Goal: Submit feedback/report problem: Submit feedback/report problem

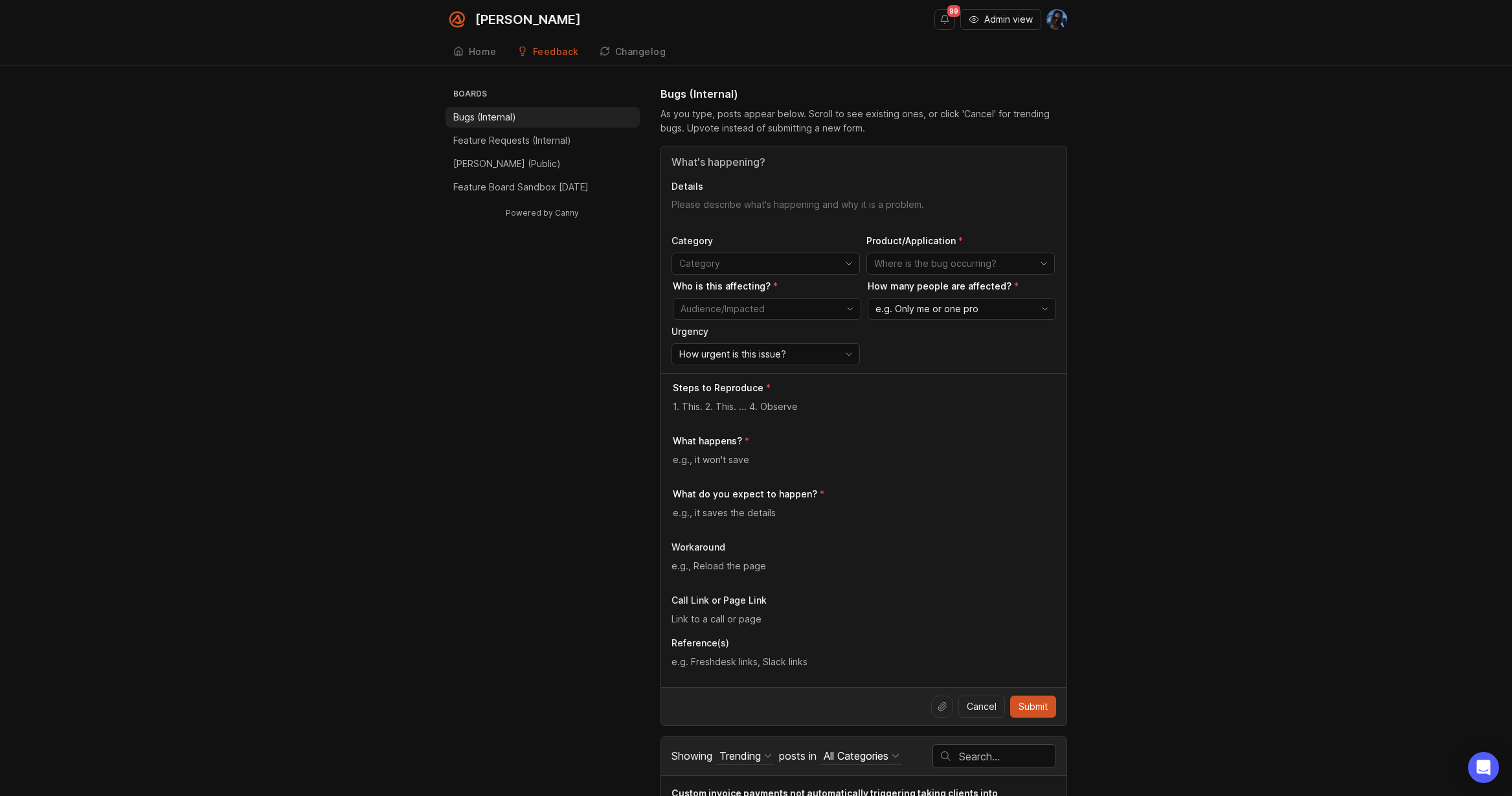
click at [757, 262] on input "toggle menu" at bounding box center [758, 264] width 158 height 14
click at [729, 351] on div "Engineering" at bounding box center [706, 345] width 51 height 14
type input "Engineering"
click at [916, 264] on input "toggle menu" at bounding box center [954, 264] width 158 height 14
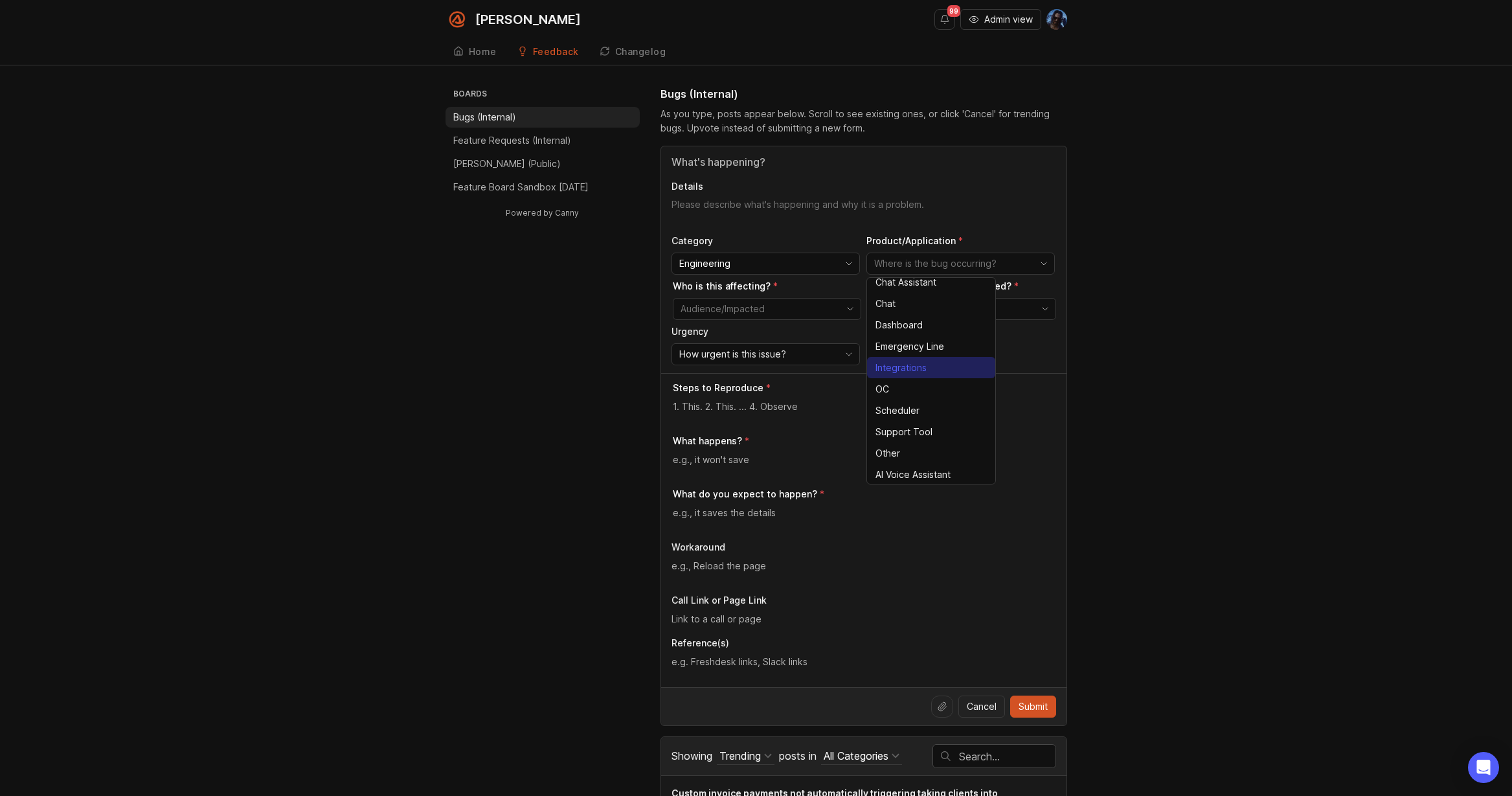
scroll to position [29, 0]
click at [898, 455] on span "Other" at bounding box center [888, 452] width 25 height 14
type input "Other"
click at [746, 301] on div "toggle menu" at bounding box center [757, 308] width 167 height 21
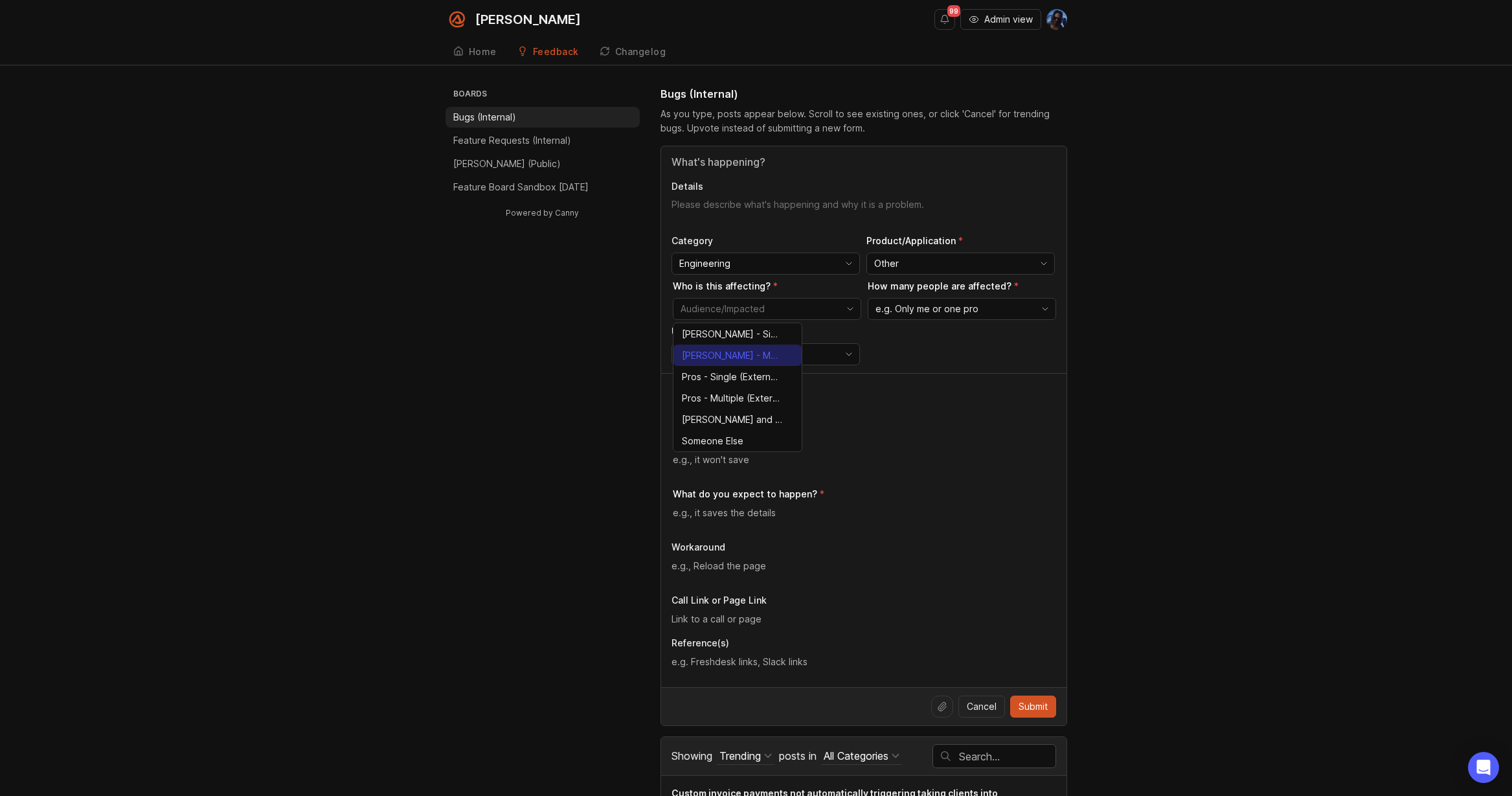
click at [719, 354] on span "[PERSON_NAME] - Multiple (Internal)" at bounding box center [732, 355] width 100 height 14
type input "[PERSON_NAME] - Multiple (Internal)"
click at [928, 312] on span "e.g. Only me or one pro" at bounding box center [927, 308] width 103 height 14
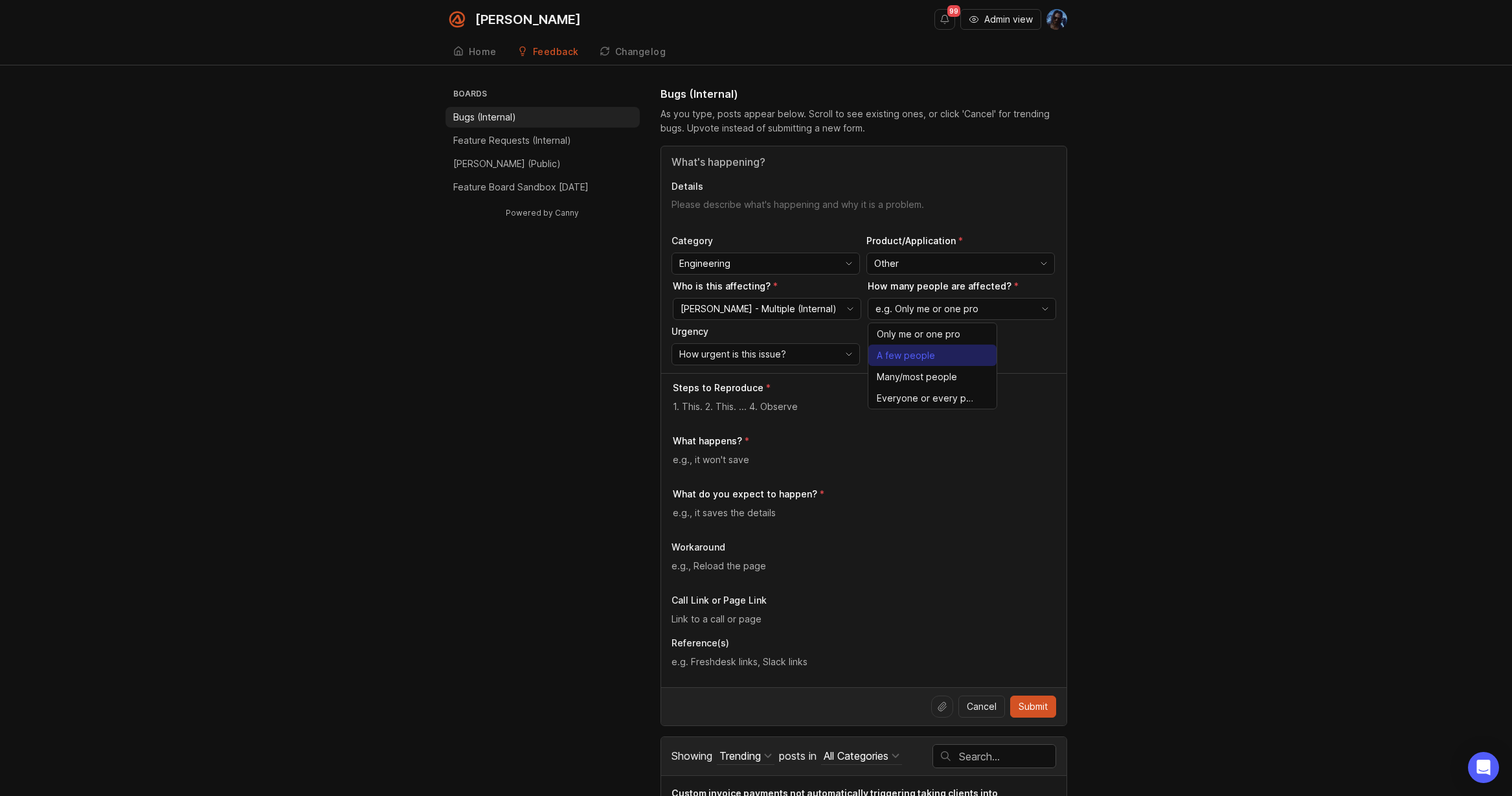
click at [937, 351] on span "A few people" at bounding box center [909, 355] width 64 height 14
click at [901, 314] on span "A few people" at bounding box center [904, 308] width 58 height 14
click at [737, 356] on span "How urgent is this issue?" at bounding box center [733, 354] width 107 height 14
click at [714, 415] on li "Normal" at bounding box center [736, 422] width 128 height 22
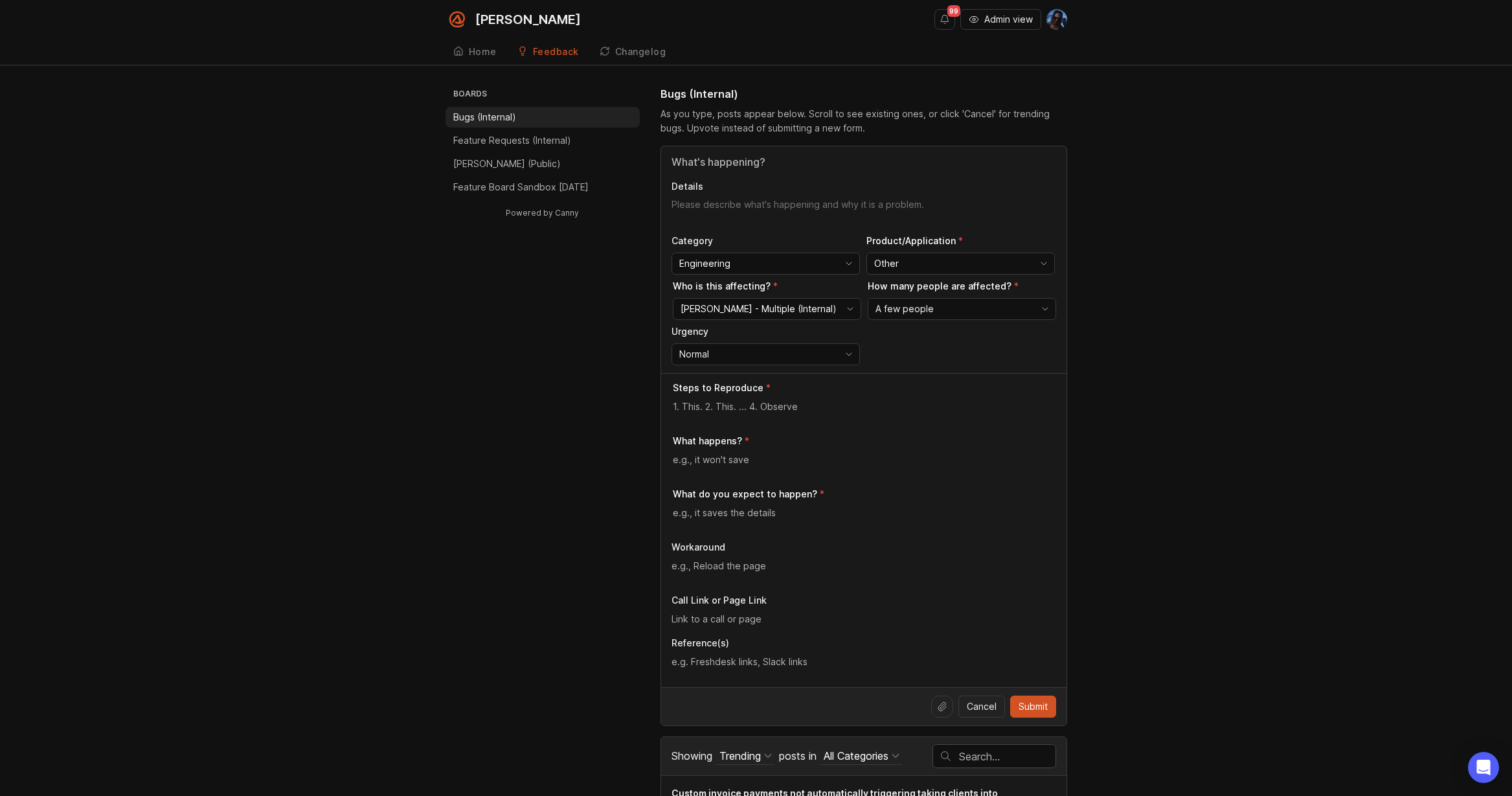
click at [788, 406] on textarea at bounding box center [865, 406] width 383 height 14
type textarea "1"
type textarea "I do not know how to reproduce this issue"
click at [739, 460] on textarea at bounding box center [865, 460] width 383 height 14
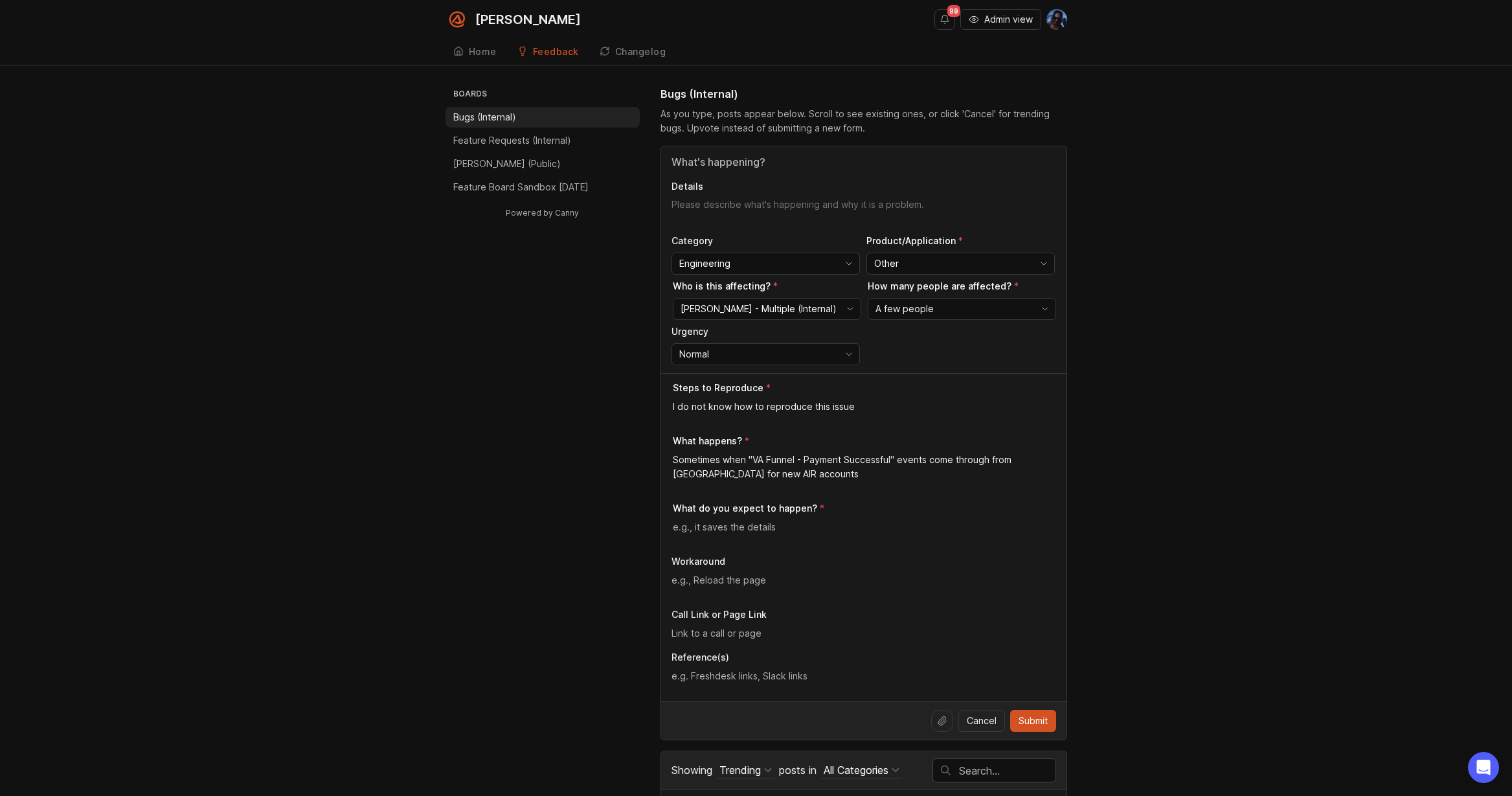
click at [882, 484] on div "Sometimes when "VA Funnel - Payment Successful" events come through from [GEOGR…" at bounding box center [865, 472] width 383 height 39
click at [880, 471] on textarea "Sometimes when "VA Funnel - Payment Successful" events come through from [GEOGR…" at bounding box center [865, 467] width 383 height 29
type textarea "Sometimes when "VA Funnel - Payment Successful" events come through from Rudder…"
click at [827, 520] on textarea at bounding box center [865, 527] width 383 height 14
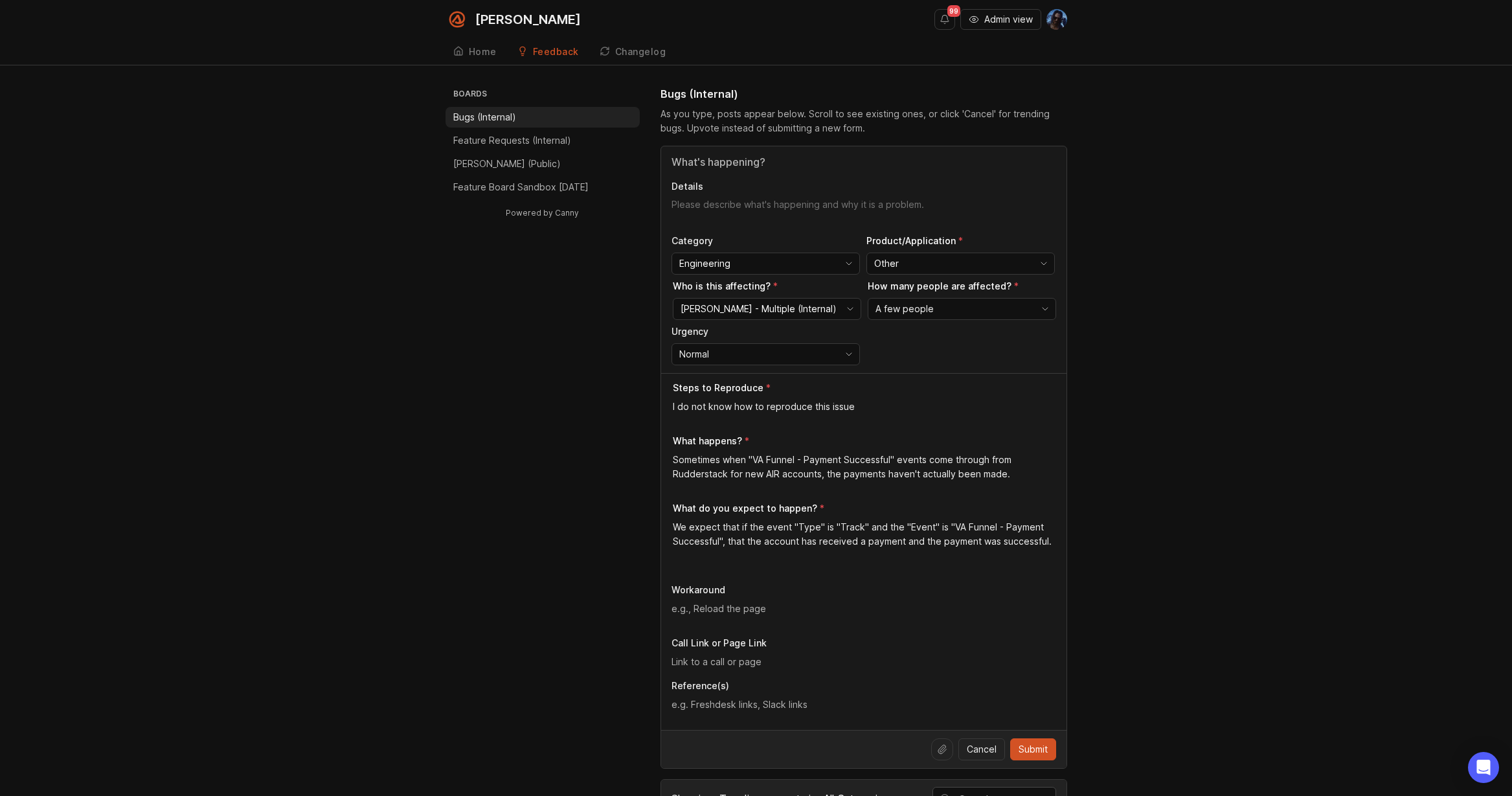
type textarea "We expect that if the event "Type" is "Track" and the "Event" is "VA Funnel - P…"
click at [751, 608] on textarea at bounding box center [864, 608] width 385 height 14
type textarea "Not sure how to workaround this."
click at [733, 701] on textarea at bounding box center [864, 705] width 385 height 14
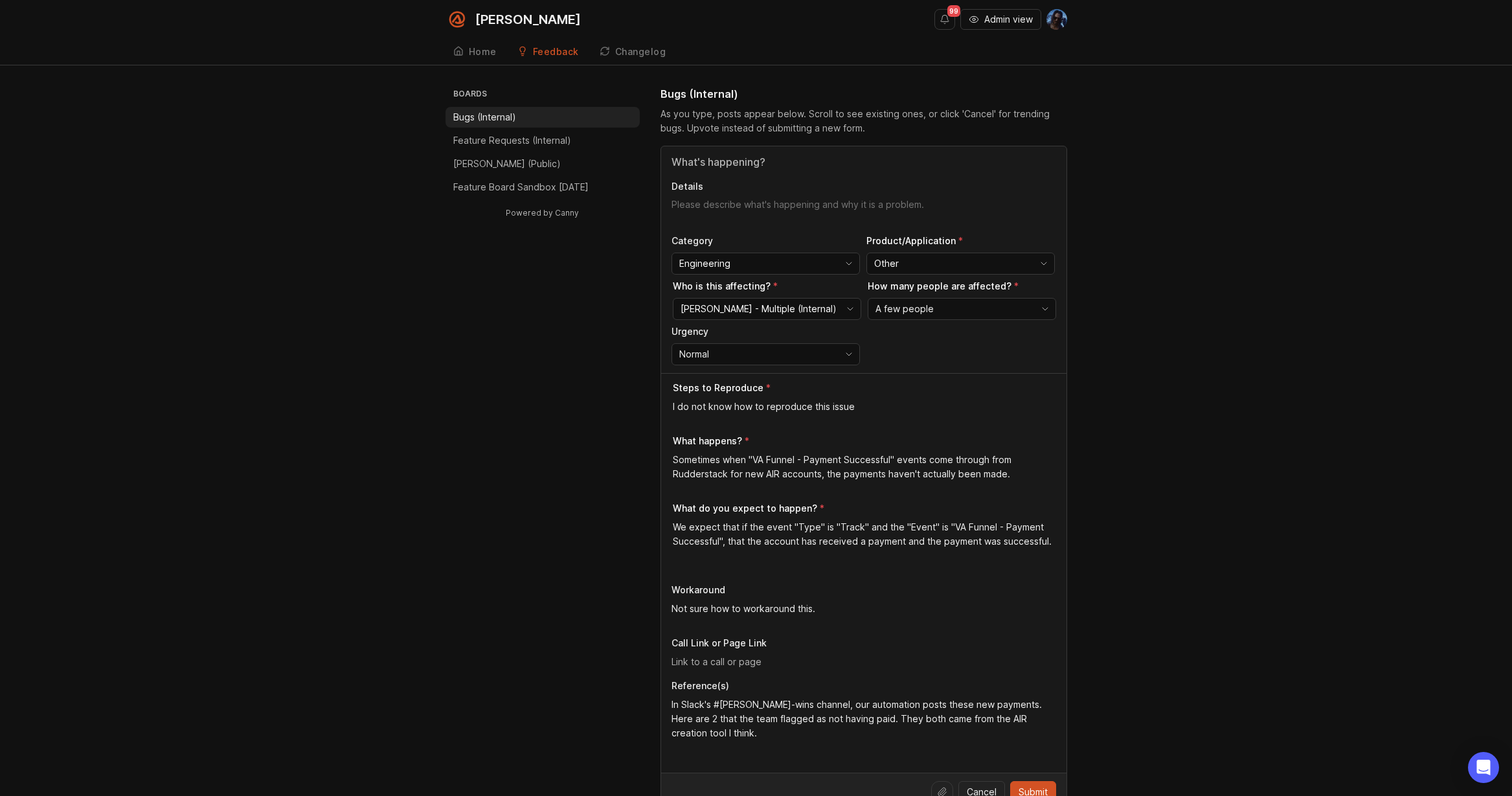
paste textarea "[URL][DOMAIN_NAME]"
click at [735, 760] on textarea "In Slack's #[PERSON_NAME]-wins channel, our automation posts these new payments…" at bounding box center [864, 733] width 385 height 71
paste textarea "[URL][DOMAIN_NAME]"
type textarea "In Slack's #[PERSON_NAME]-wins channel, our automation posts these new payments…"
click at [710, 164] on input "Title" at bounding box center [864, 162] width 385 height 16
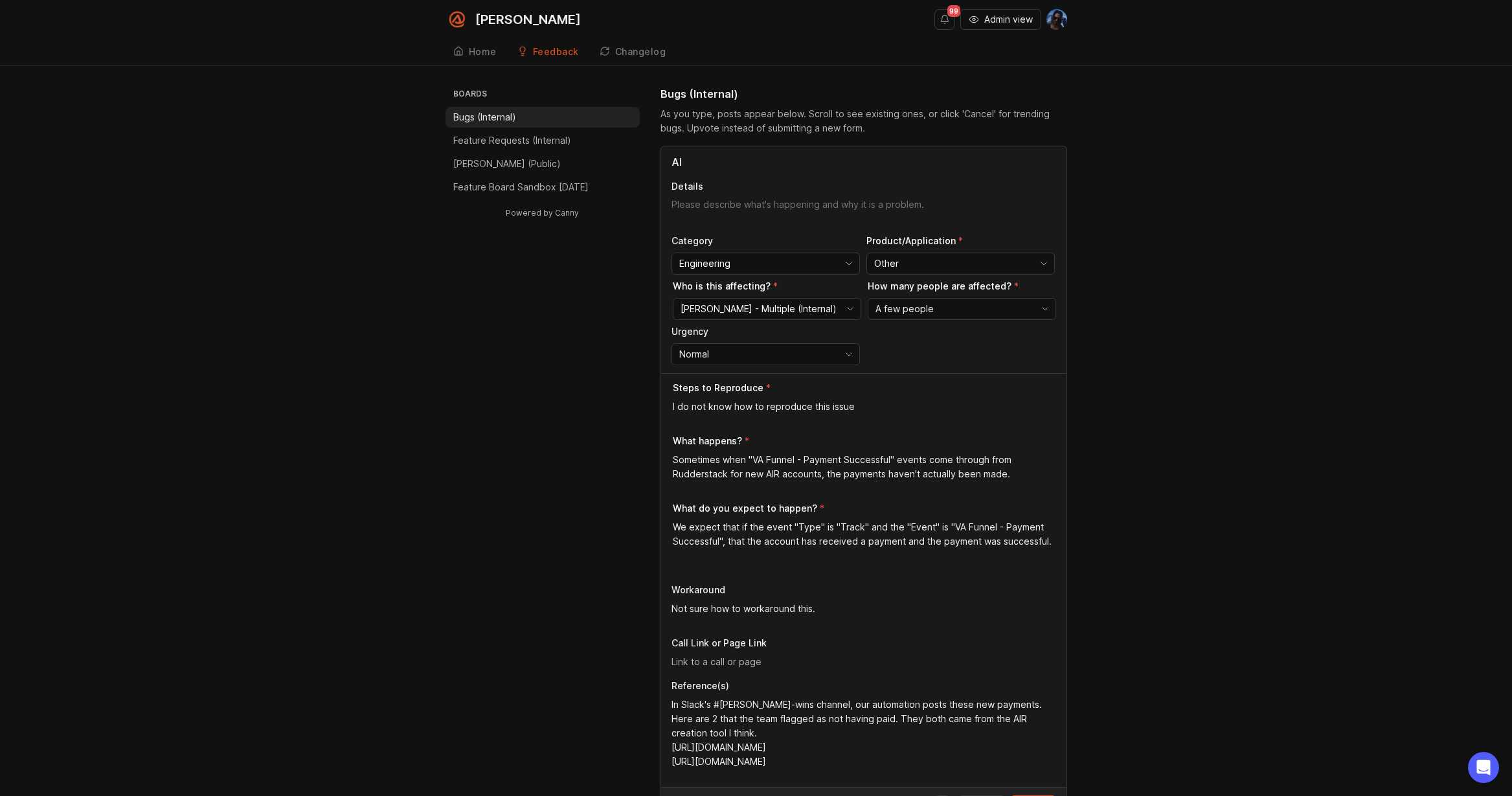
type input "A"
type input "New AIR - Payment Successful events happening without payment"
type textarea "W"
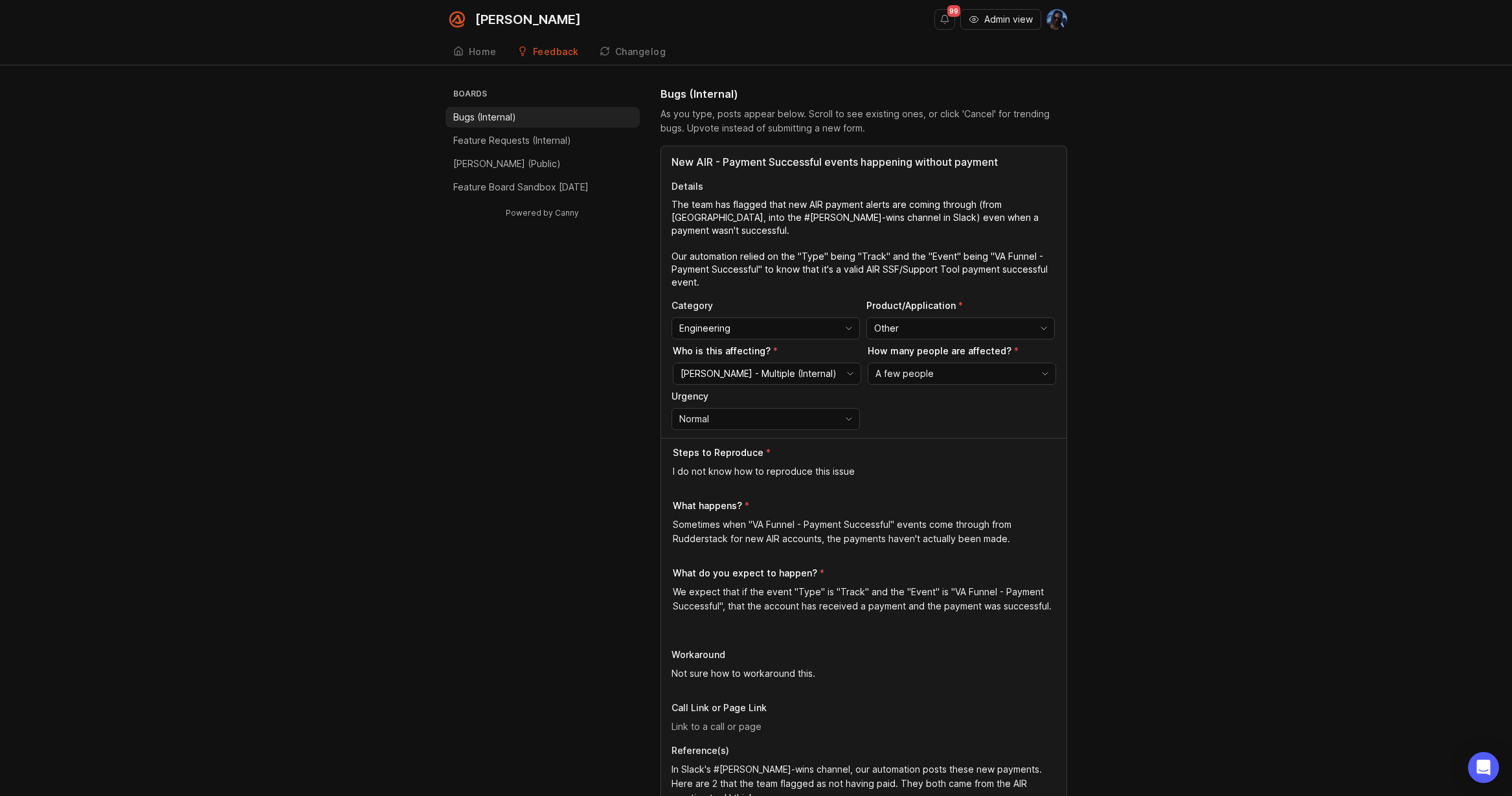
click at [898, 268] on textarea "The team has flagged that new AIR payment alerts are coming through (from [GEOG…" at bounding box center [864, 243] width 385 height 91
click at [839, 277] on textarea "The team has flagged that new AIR payment alerts are coming through (from [GEOG…" at bounding box center [864, 243] width 385 height 91
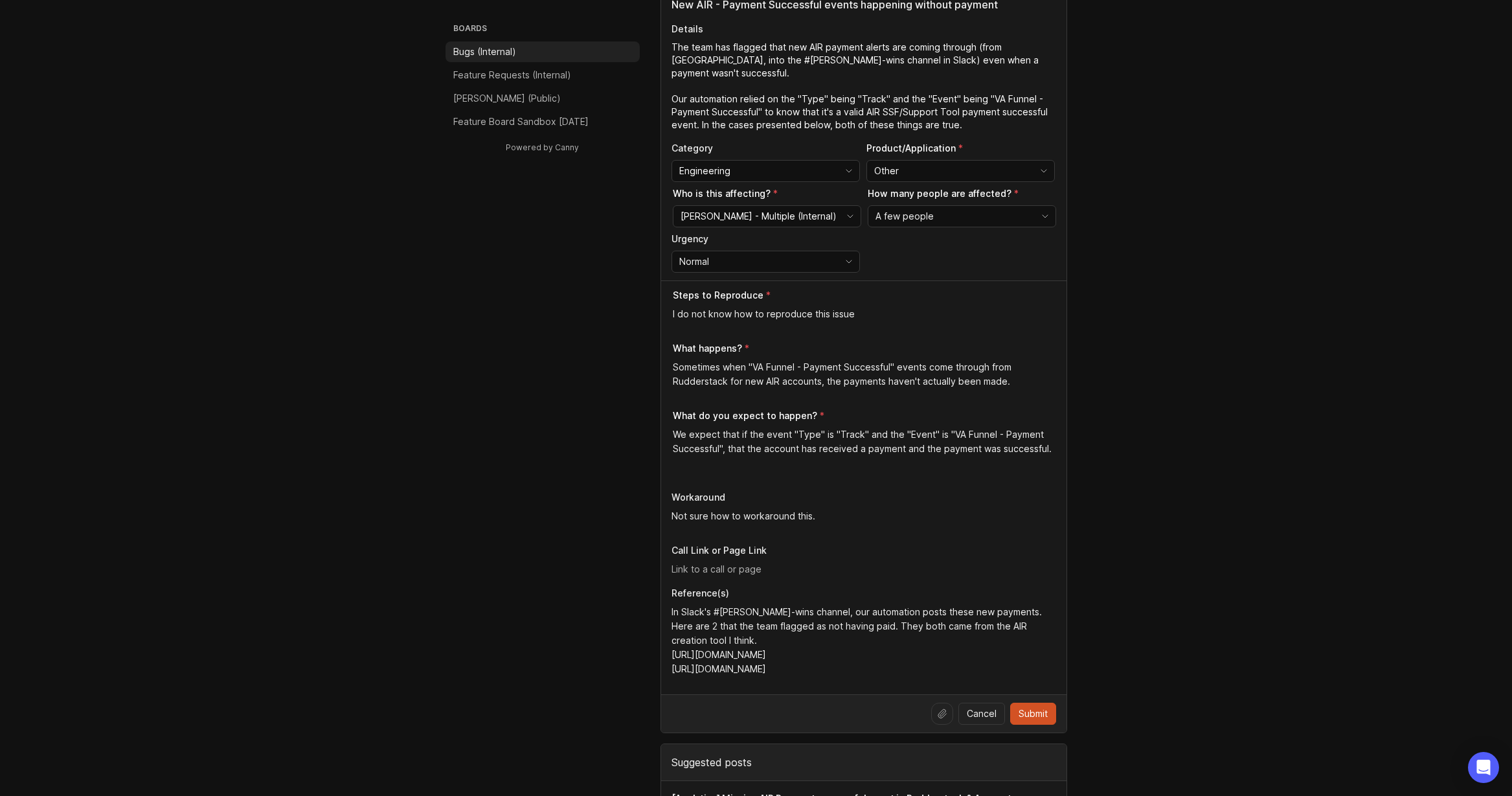
scroll to position [195, 0]
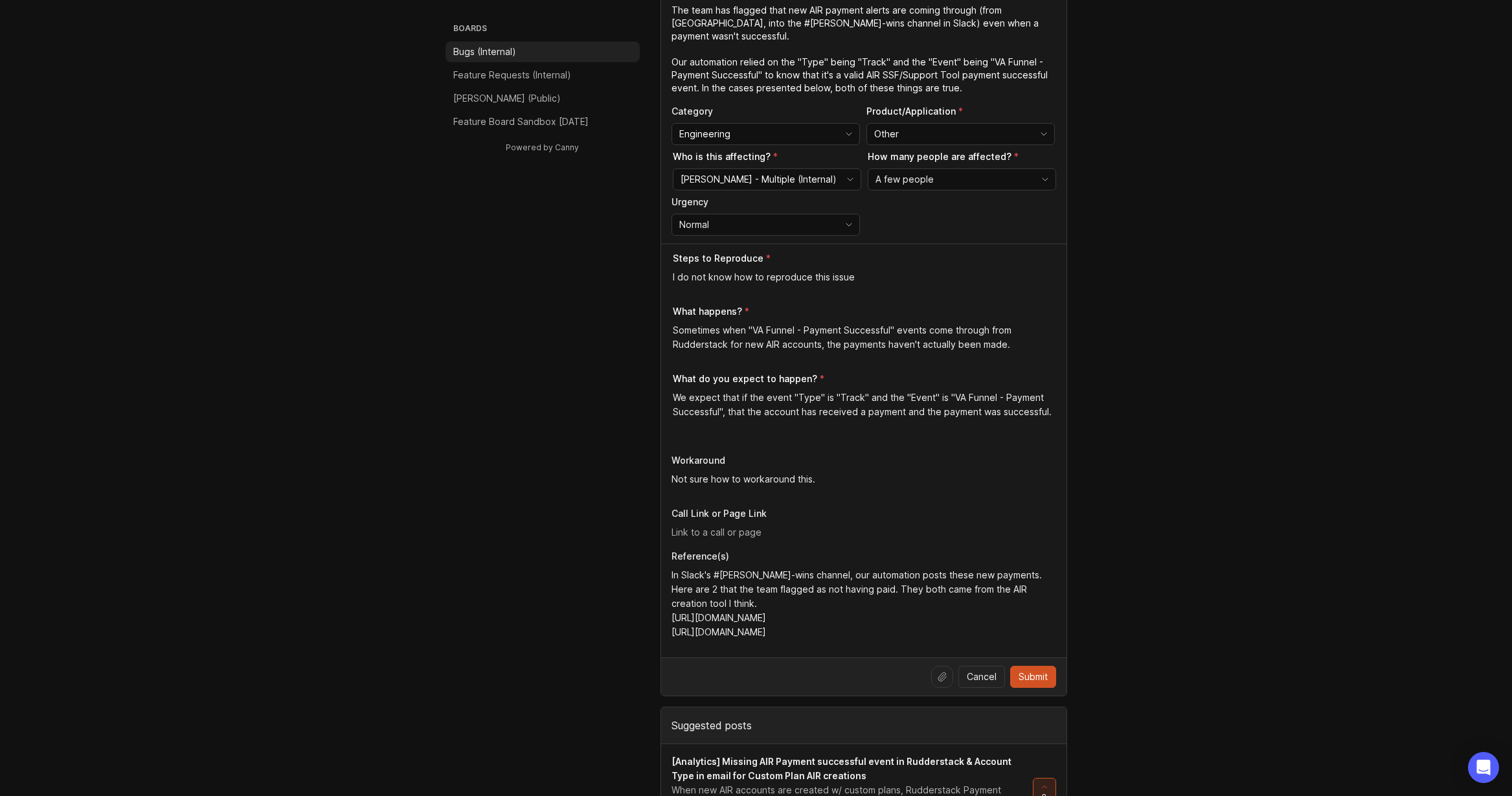
type textarea "The team has flagged that new AIR payment alerts are coming through (from [GEOG…"
click at [796, 528] on input "text" at bounding box center [864, 532] width 385 height 14
click at [1045, 682] on span "Submit" at bounding box center [1034, 676] width 29 height 13
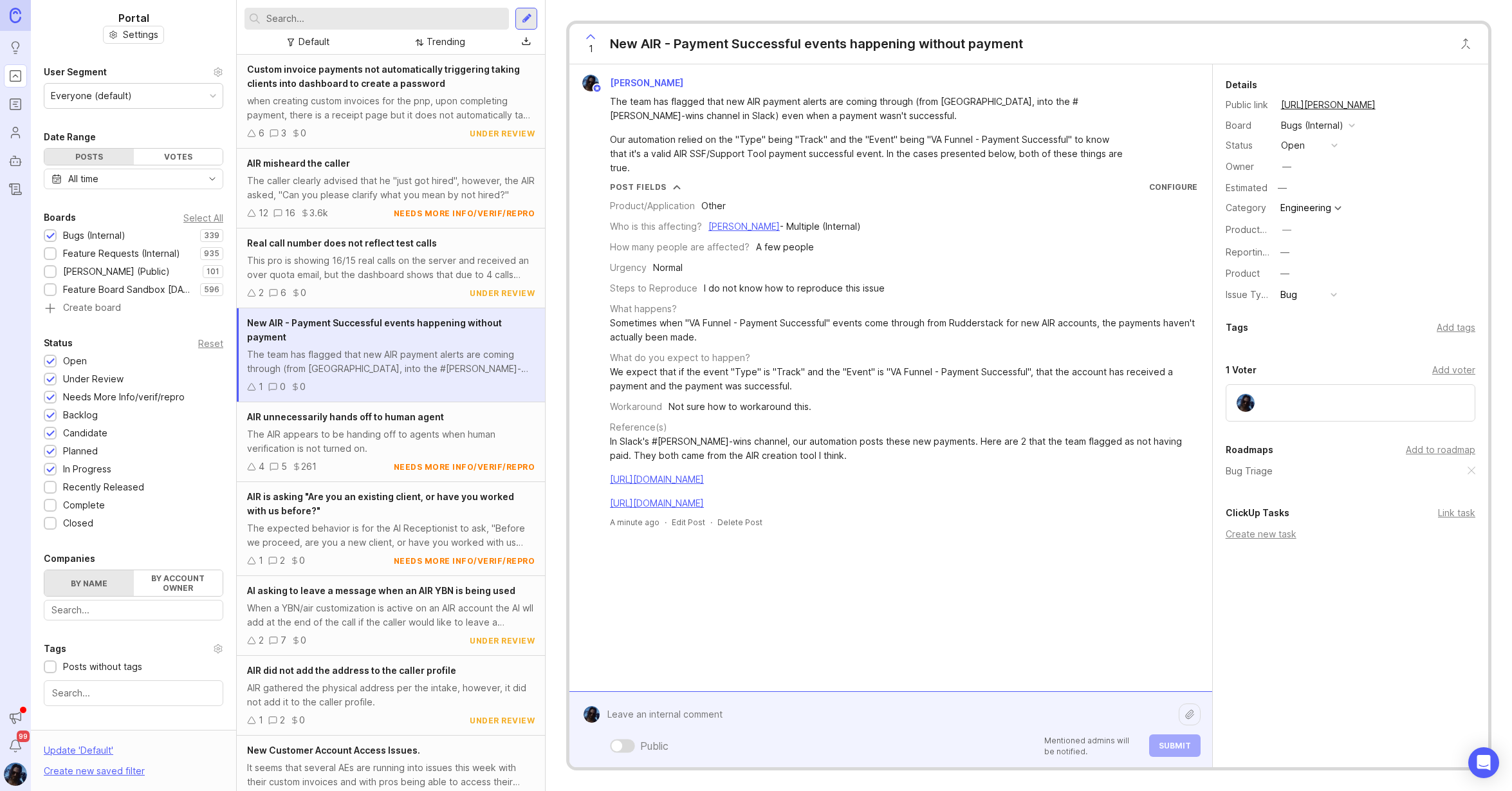
click at [676, 747] on div "Public Mentioned admins will be notified. Submit" at bounding box center [899, 729] width 600 height 55
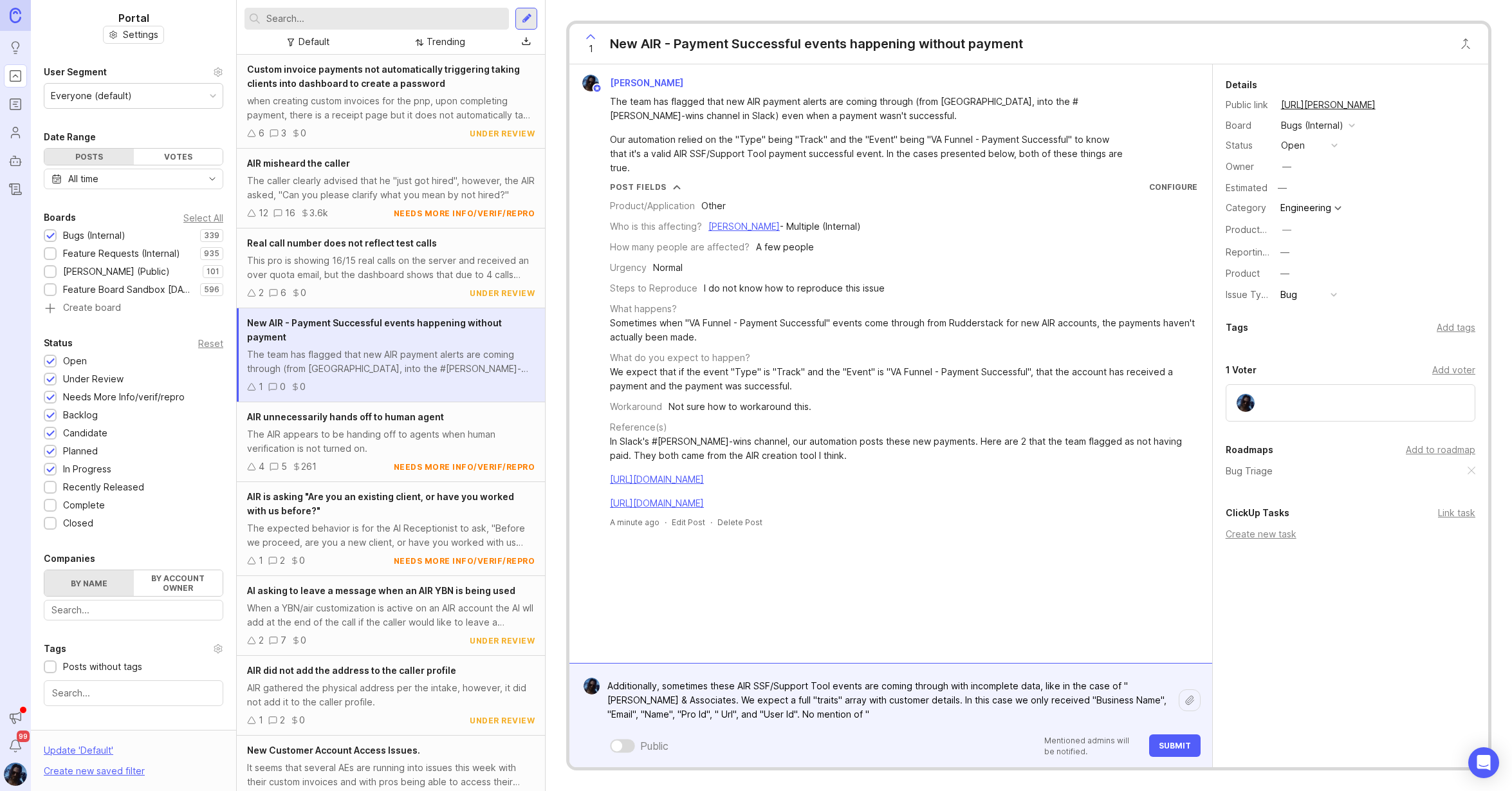
paste textarea "HDYHAU"
paste textarea "Country"
click at [887, 712] on textarea "Additionally, sometimes these AIR SSF/Support Tool events are coming through wi…" at bounding box center [888, 699] width 578 height 52
click at [927, 713] on textarea "Additionally, sometimes these AIR SSF/Support Tool events are coming through wi…" at bounding box center [888, 699] width 578 height 52
paste textarea "First Name"
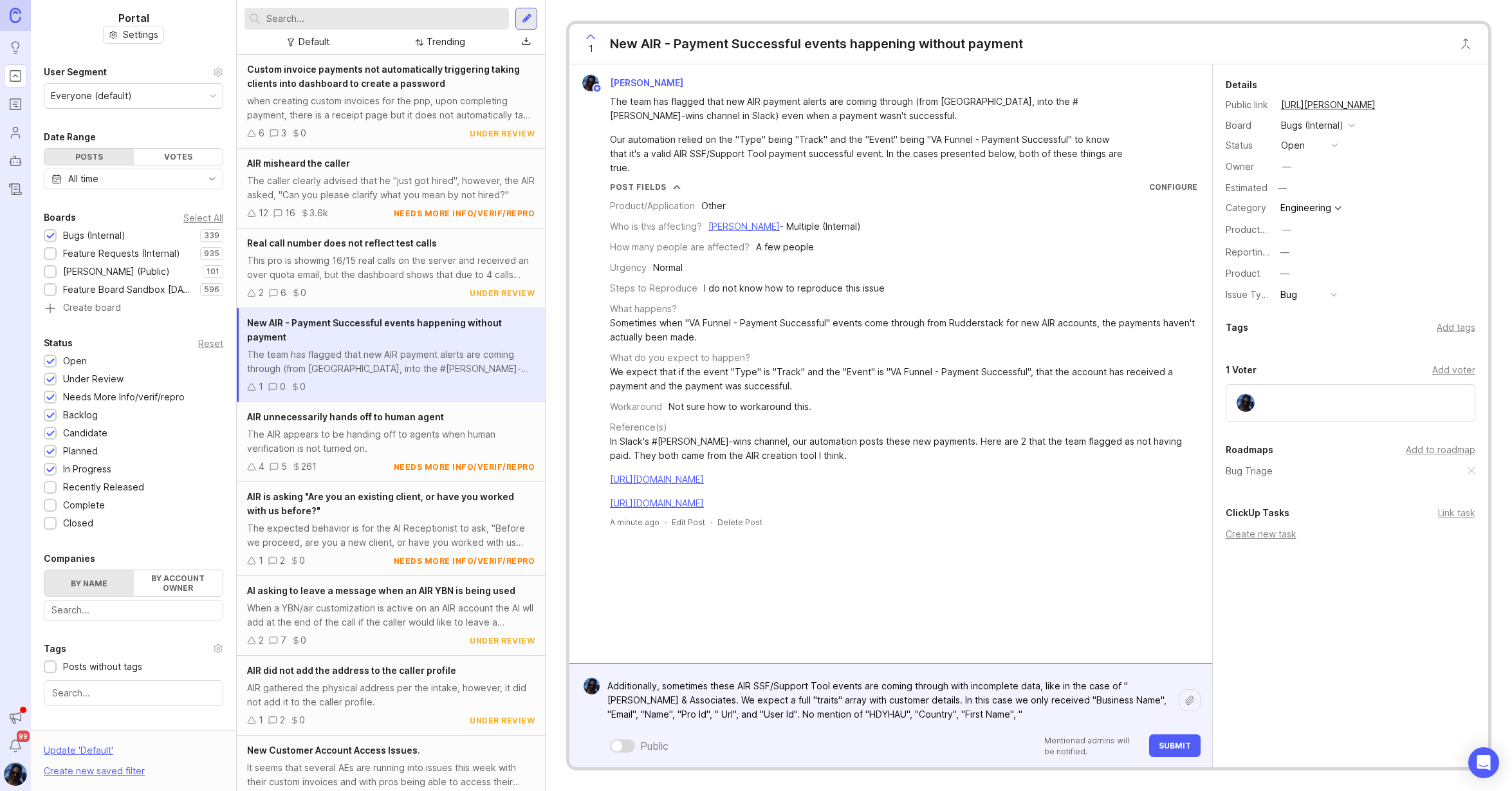
paste textarea "Funnel Step"
paste textarea "Last Name"
click at [1048, 715] on textarea "Additionally, sometimes these AIR SSF/Support Tool events are coming through wi…" at bounding box center [888, 699] width 578 height 52
click at [1107, 712] on textarea "Additionally, sometimes these AIR SSF/Support Tool events are coming through wi…" at bounding box center [888, 699] width 578 height 52
paste textarea "Lead Source"
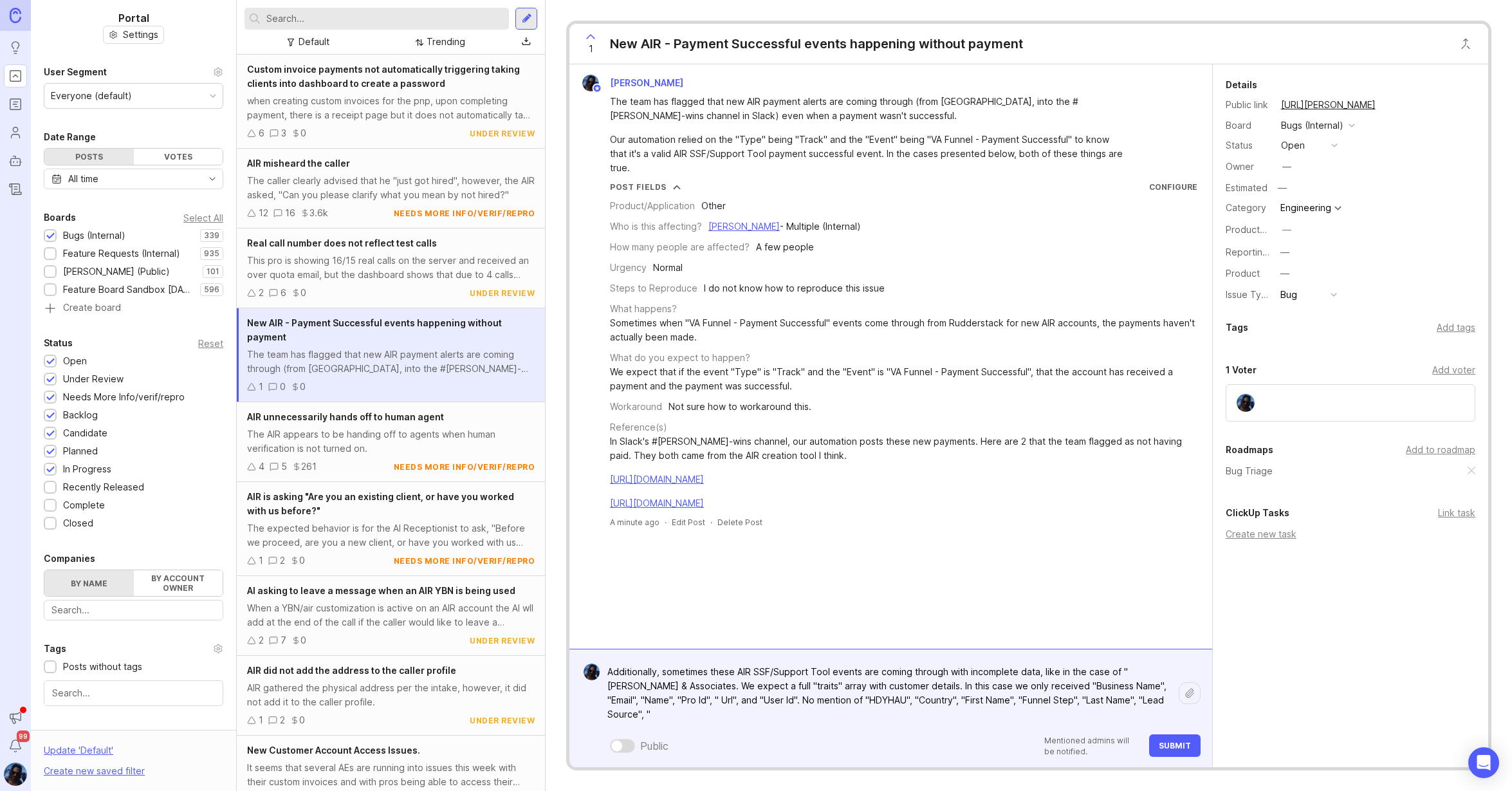
paste textarea "Location"
click at [669, 716] on textarea "Additionally, sometimes these AIR SSF/Support Tool events are coming through wi…" at bounding box center [888, 692] width 578 height 67
paste textarea "Phone Number"
paste textarea "Plan"
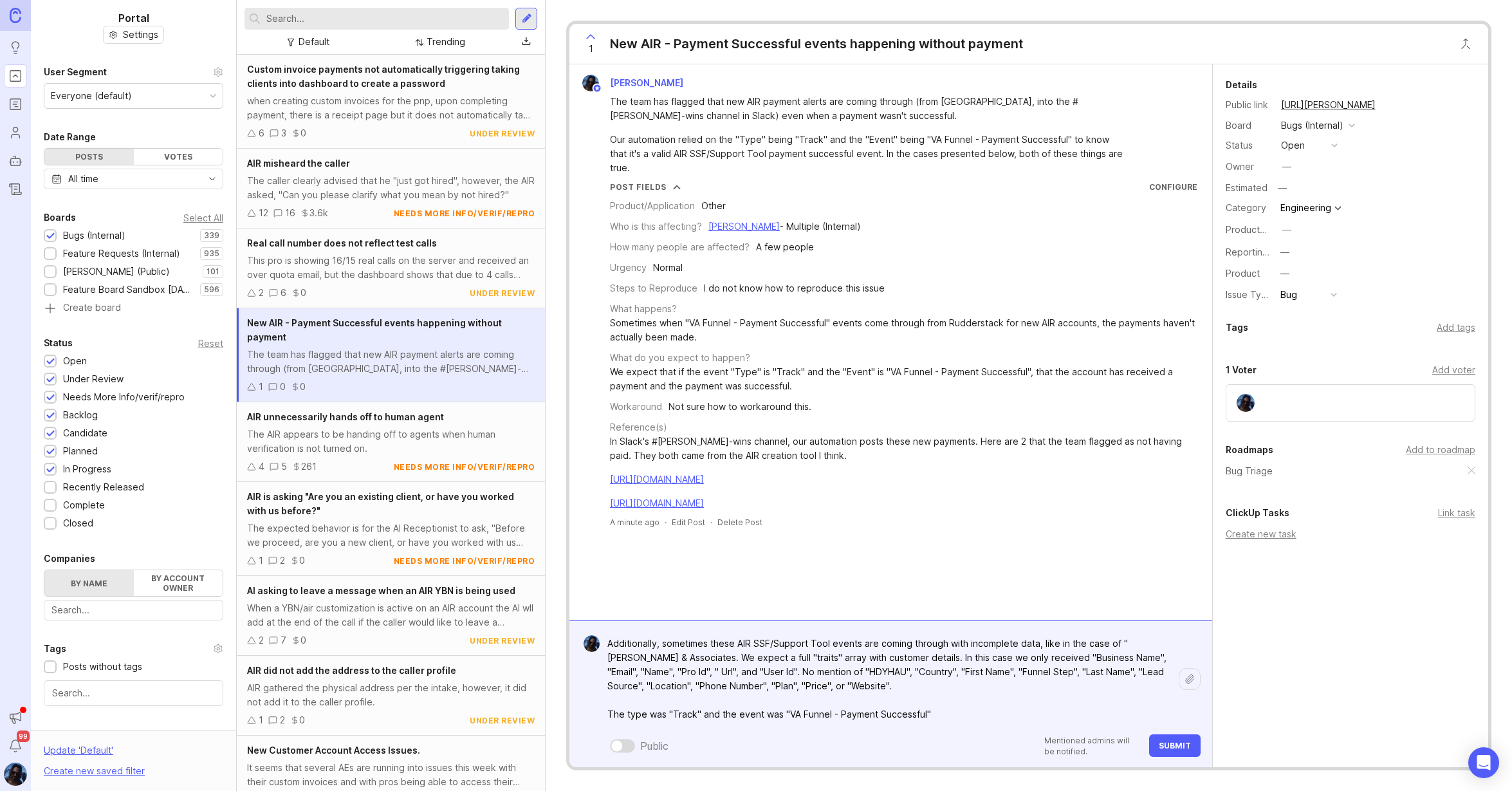
type textarea "Additionally, sometimes these AIR SSF/Support Tool events are coming through wi…"
drag, startPoint x: 943, startPoint y: 713, endPoint x: 607, endPoint y: 631, distance: 345.9
click at [607, 633] on textarea "Additionally, sometimes these AIR SSF/Support Tool events are coming through wi…" at bounding box center [888, 679] width 578 height 96
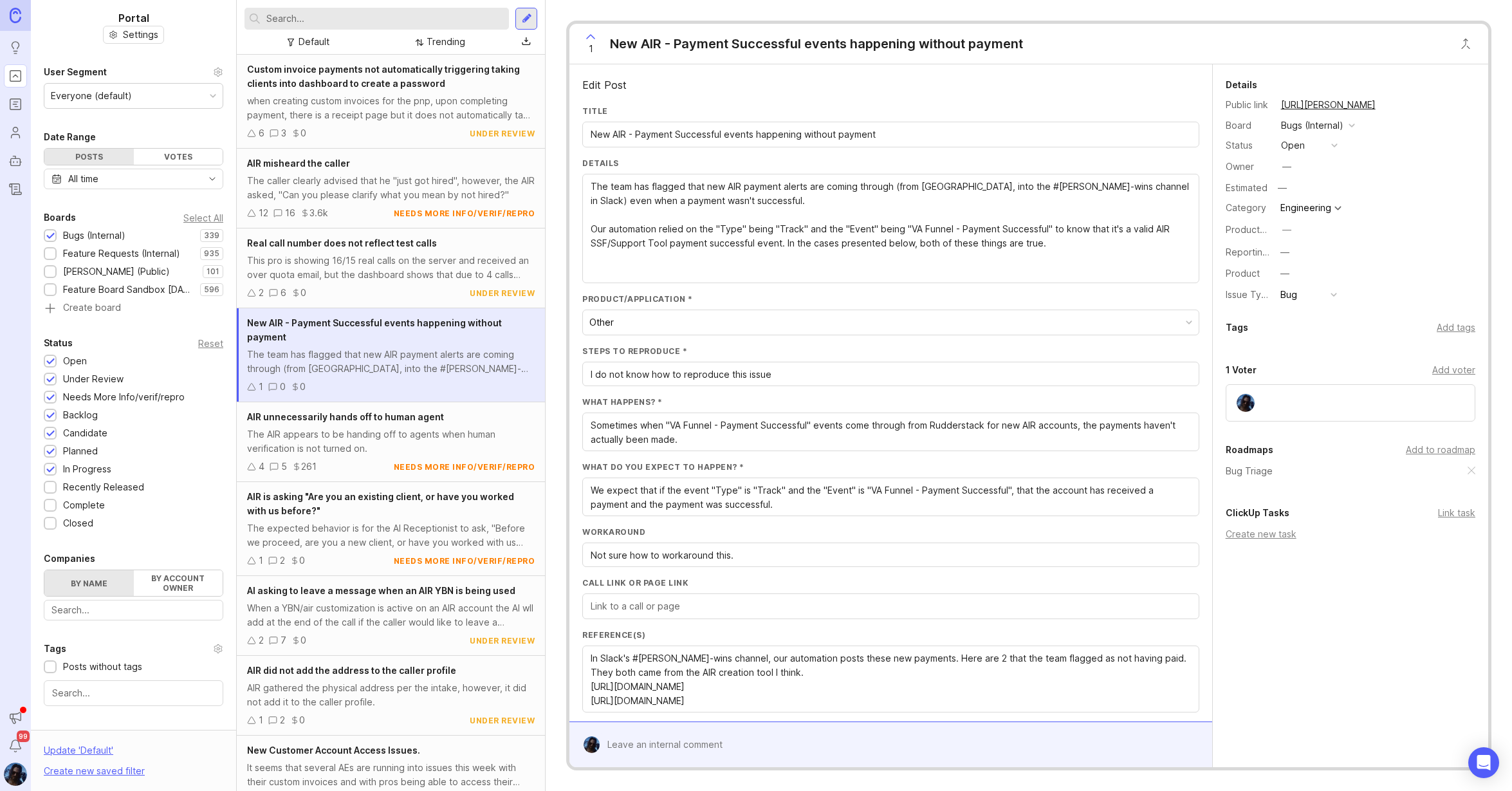
paste textarea "Additionally, sometimes these AIR SSF/Support Tool events are coming through wi…"
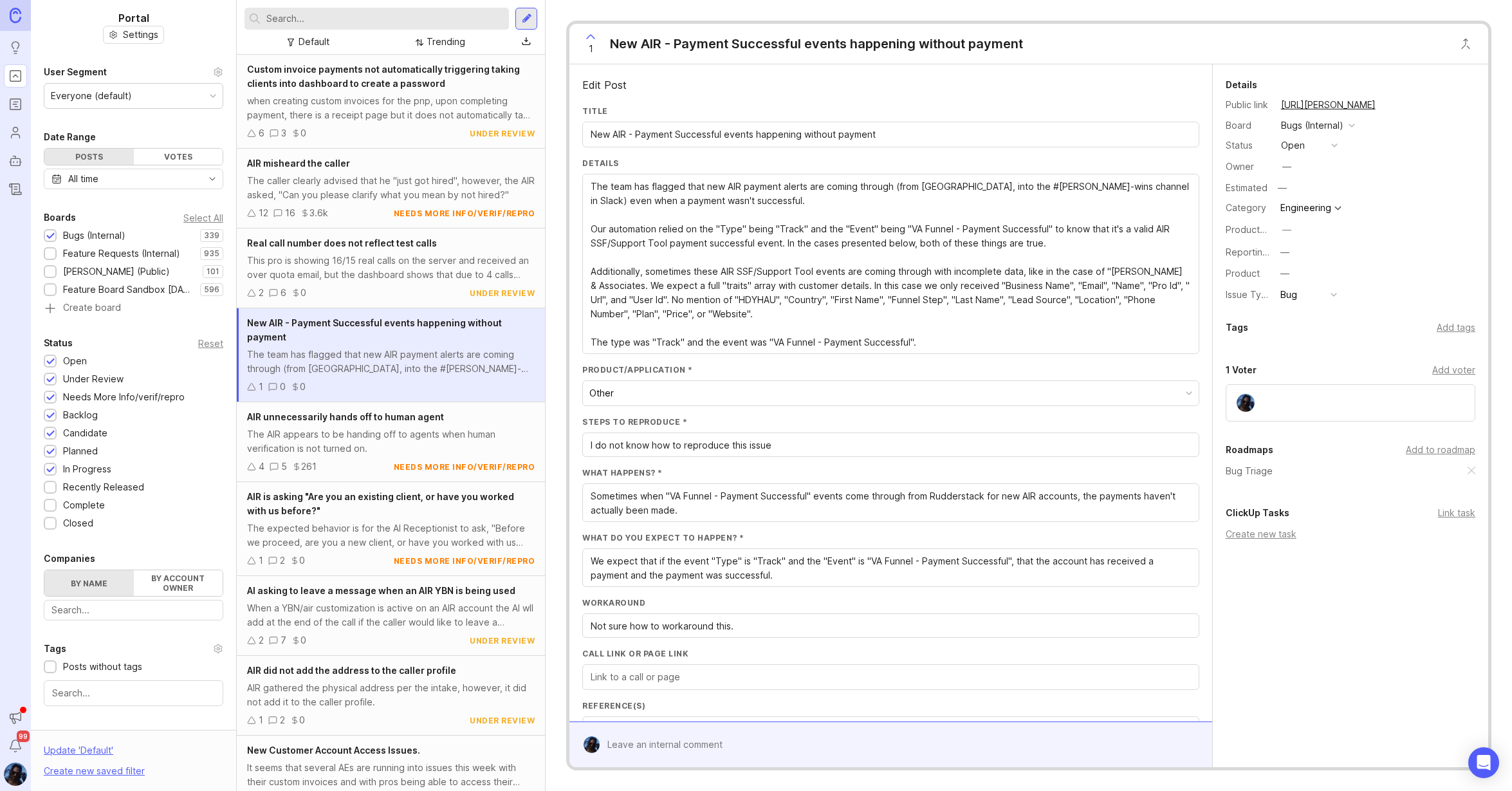
type textarea "The team has flagged that new AIR payment alerts are coming through (from [GEOG…"
type textarea "Sometimes when "VA Funnel - Payment Successful" events come through from Rudder…"
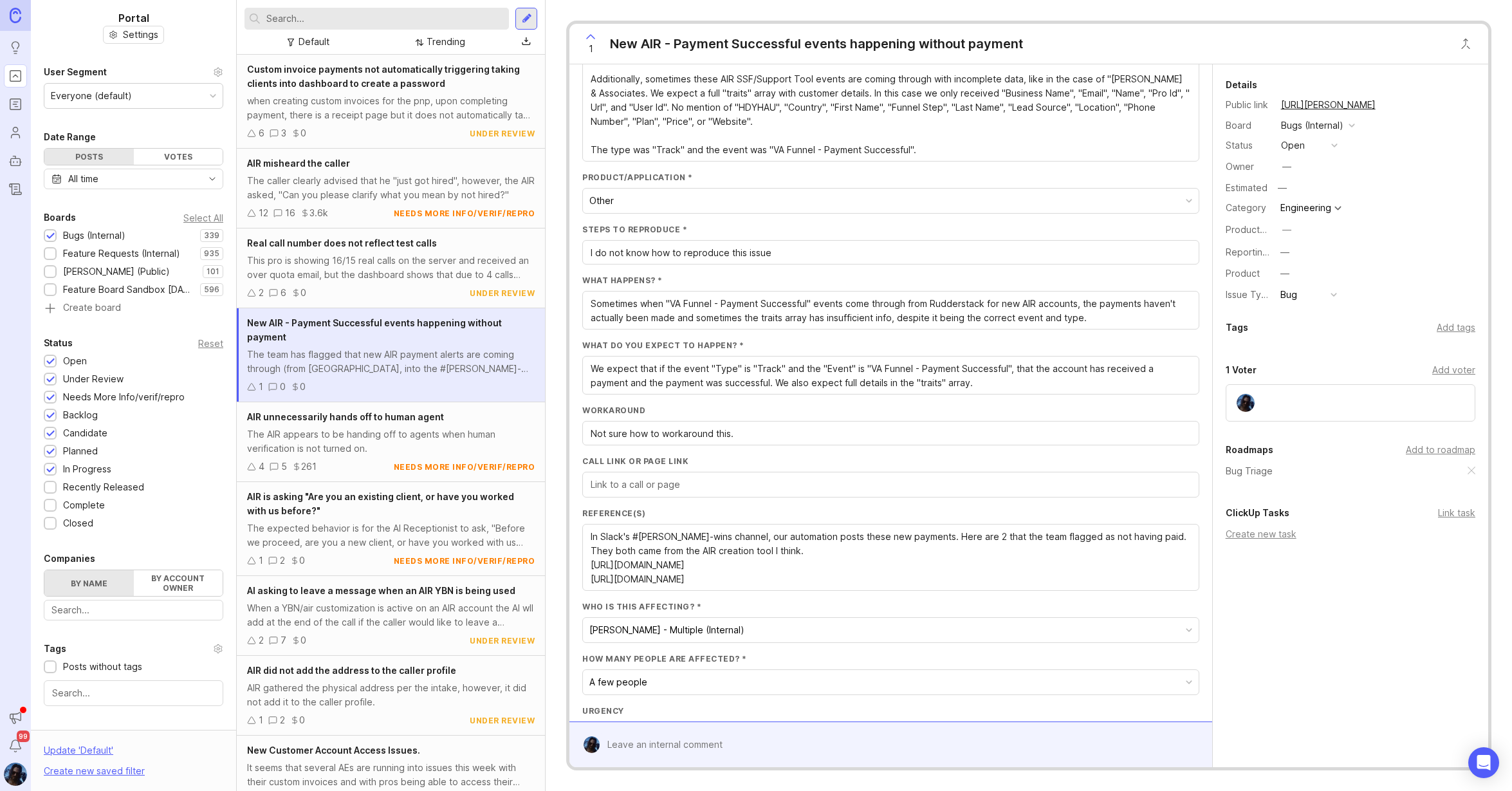
scroll to position [257, 0]
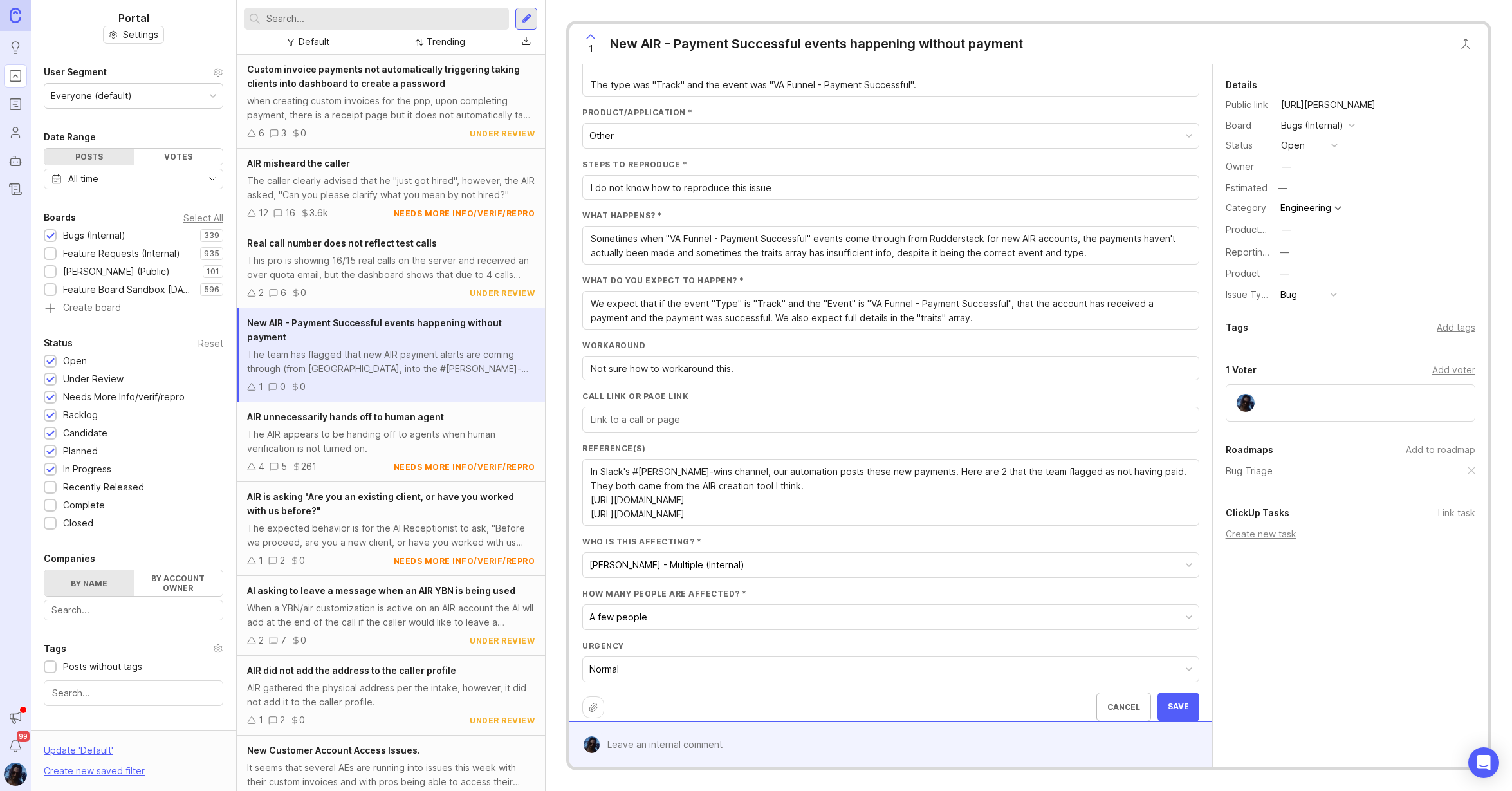
type textarea "We expect that if the event "Type" is "Track" and the "Event" is "VA Funnel - P…"
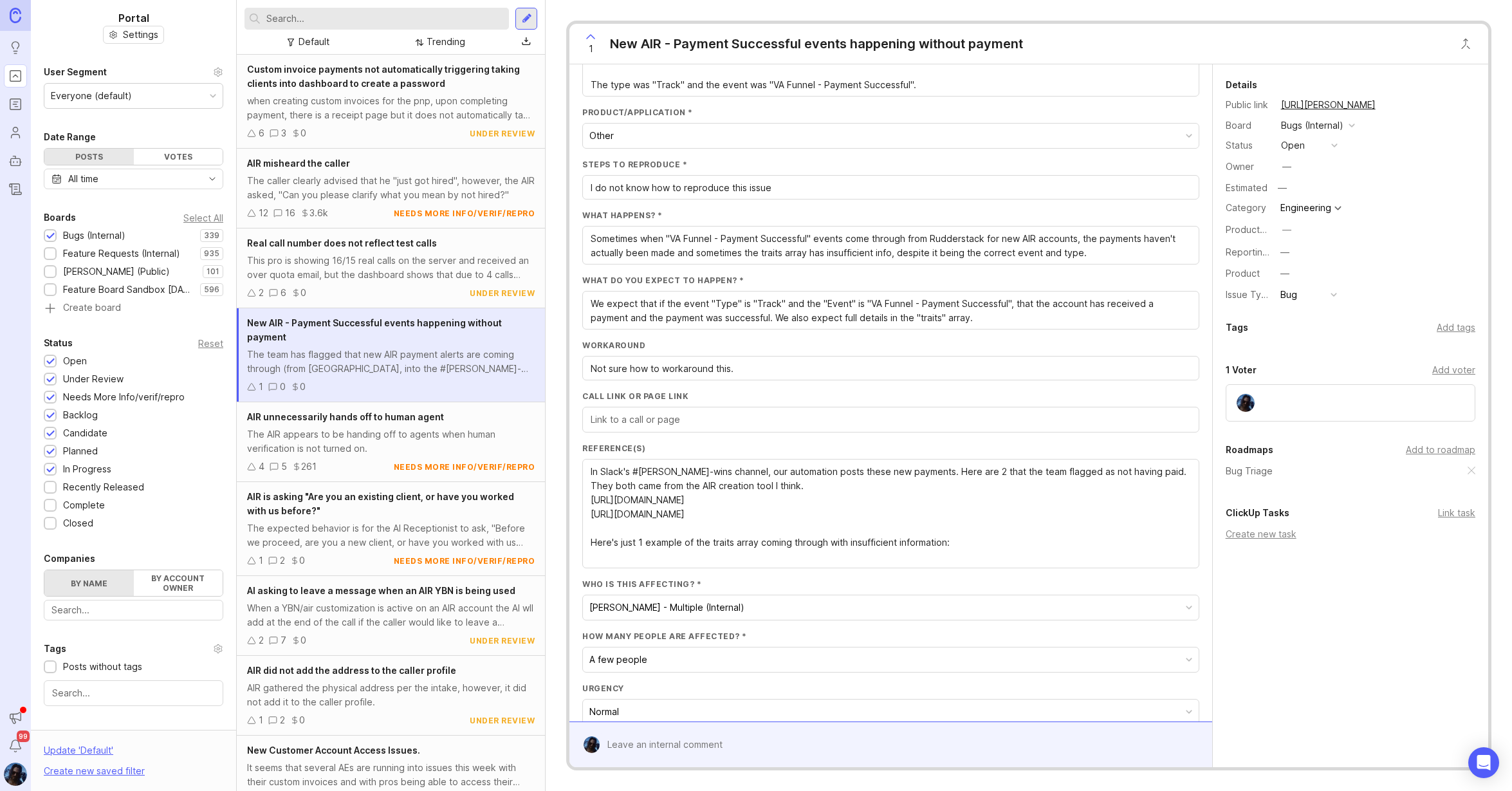
paste textarea "[URL][DOMAIN_NAME]"
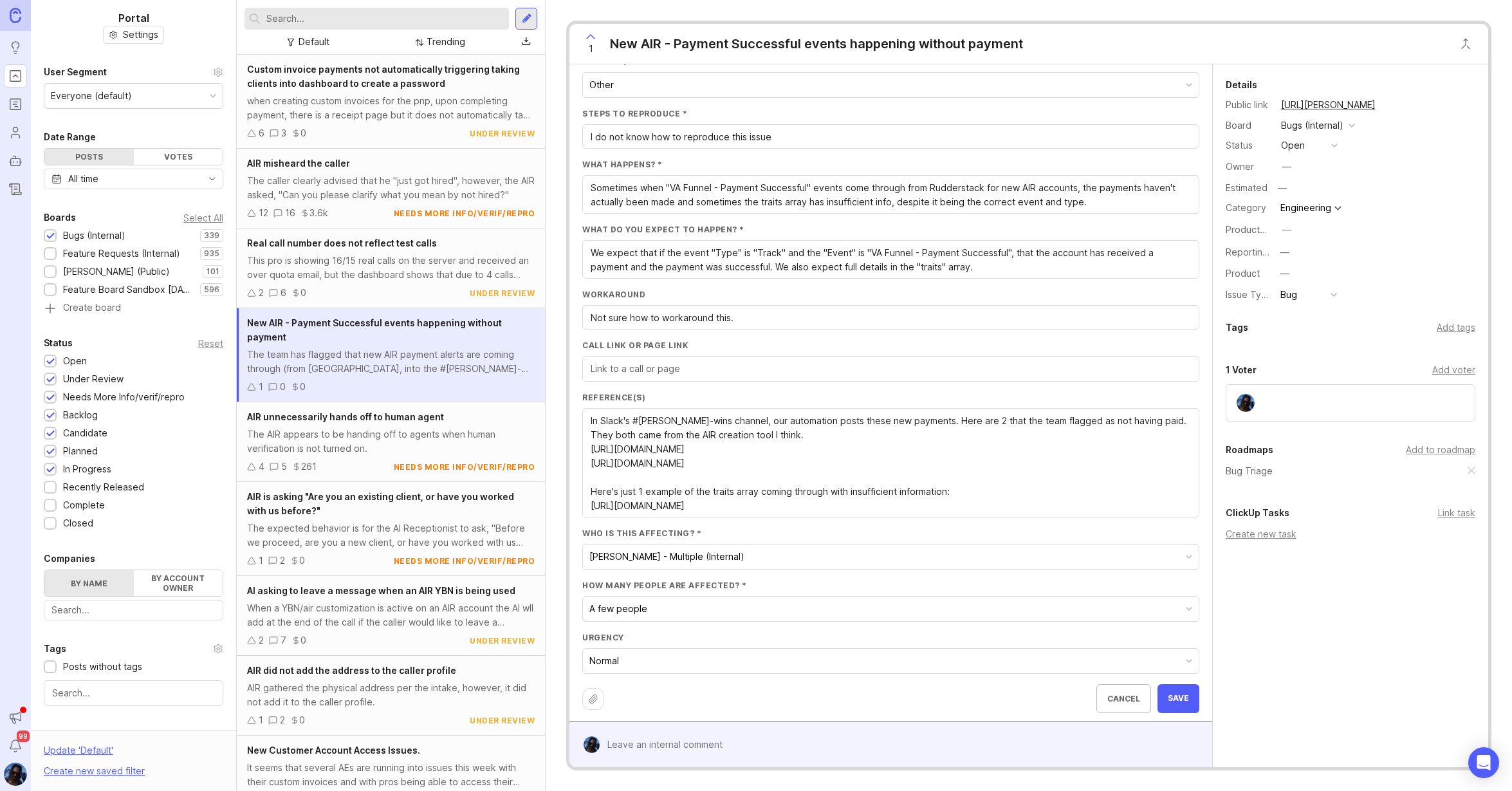
scroll to position [313, 0]
click at [593, 697] on icon at bounding box center [592, 694] width 10 height 10
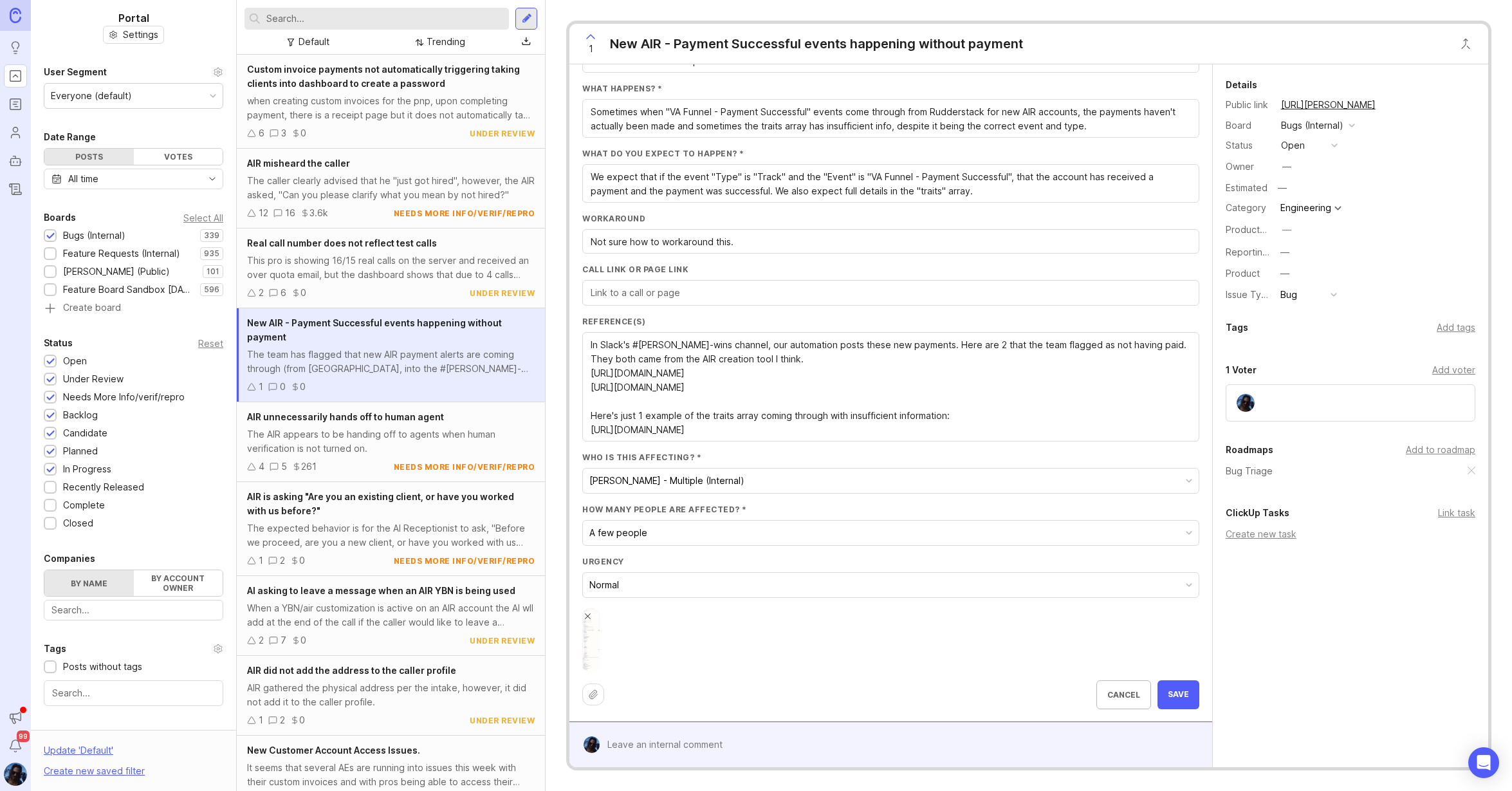
scroll to position [384, 0]
click at [598, 696] on div at bounding box center [593, 693] width 22 height 22
click at [598, 697] on div at bounding box center [593, 693] width 22 height 22
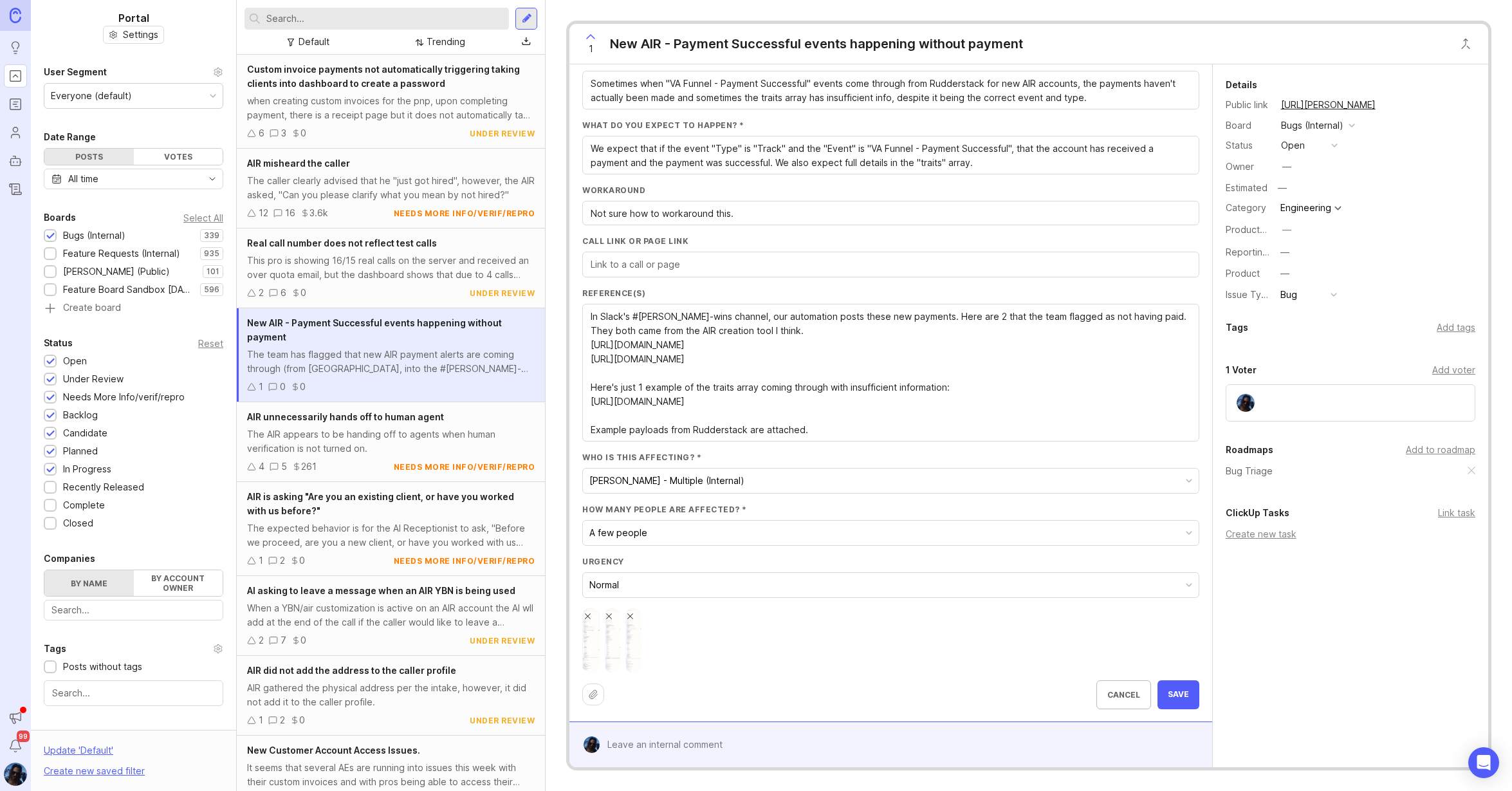
scroll to position [413, 0]
type textarea "In Slack's #[PERSON_NAME]-wins channel, our automation posts these new payments…"
click at [1168, 679] on button "Save" at bounding box center [1178, 694] width 42 height 29
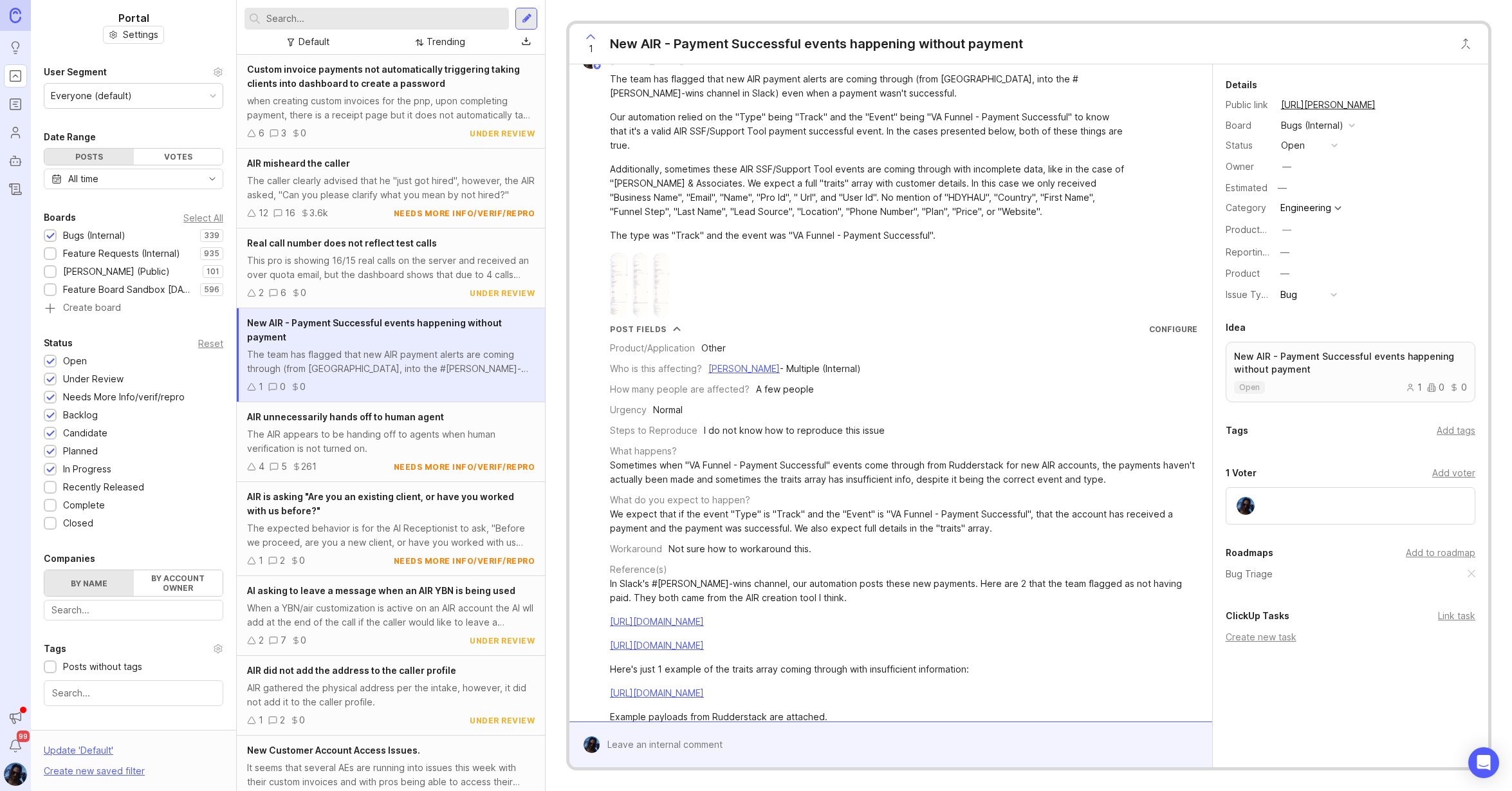
scroll to position [0, 0]
